Goal: Book appointment/travel/reservation

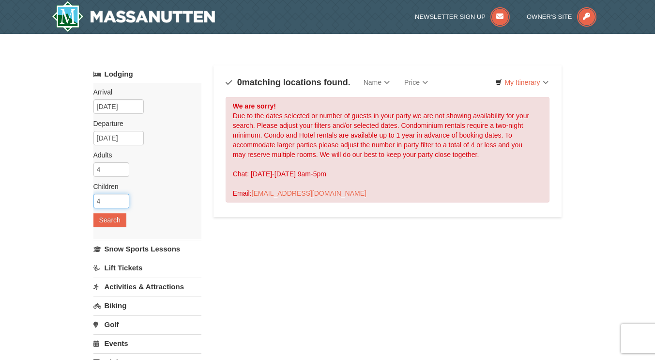
click at [108, 204] on input "4" at bounding box center [111, 201] width 36 height 15
click at [125, 204] on input "4" at bounding box center [111, 201] width 36 height 15
click at [124, 203] on input "3" at bounding box center [111, 201] width 36 height 15
type input "2"
click at [124, 203] on input "2" at bounding box center [111, 201] width 36 height 15
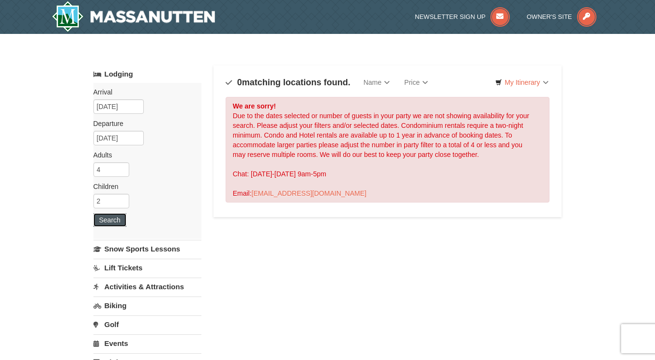
click at [109, 215] on button "Search" at bounding box center [109, 220] width 33 height 14
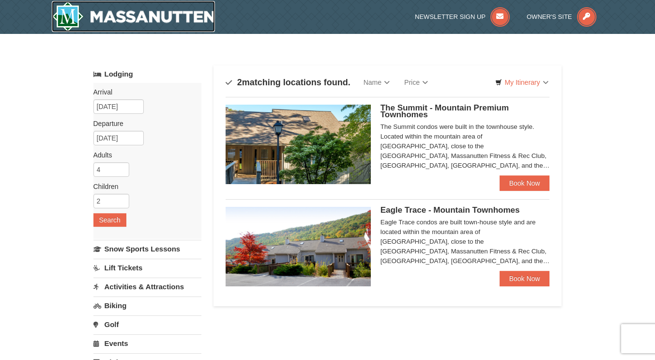
click at [66, 4] on img at bounding box center [134, 16] width 164 height 31
